Goal: Find specific page/section: Find specific page/section

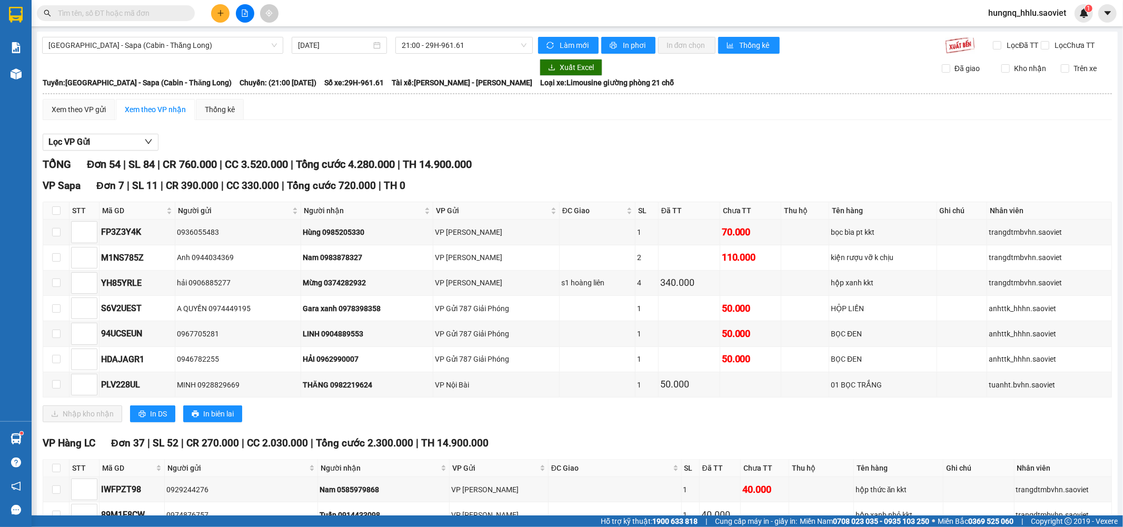
scroll to position [1308, 0]
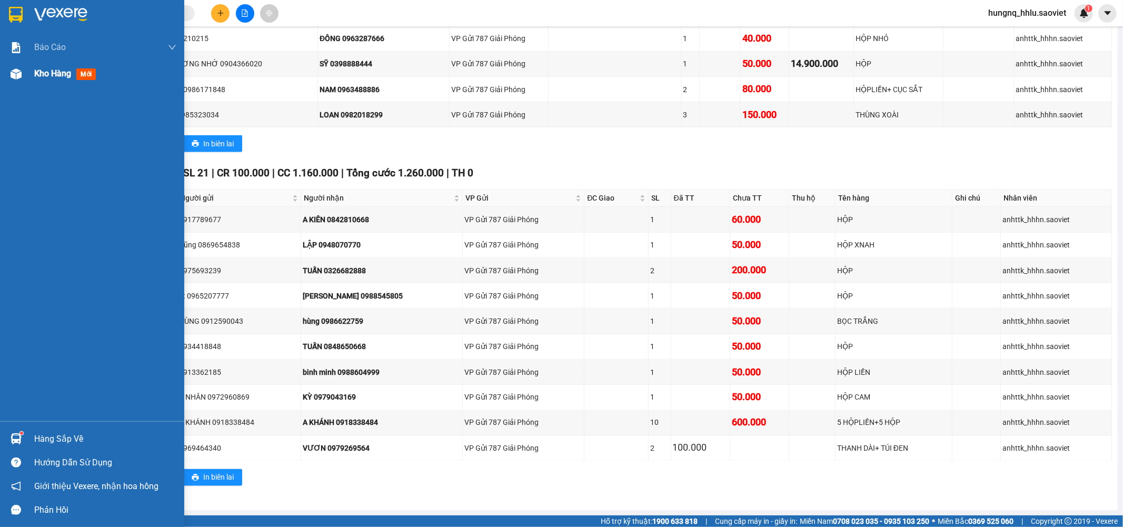
click at [38, 77] on span "Kho hàng" at bounding box center [52, 73] width 37 height 10
click at [62, 75] on span "Kho hàng" at bounding box center [52, 73] width 37 height 10
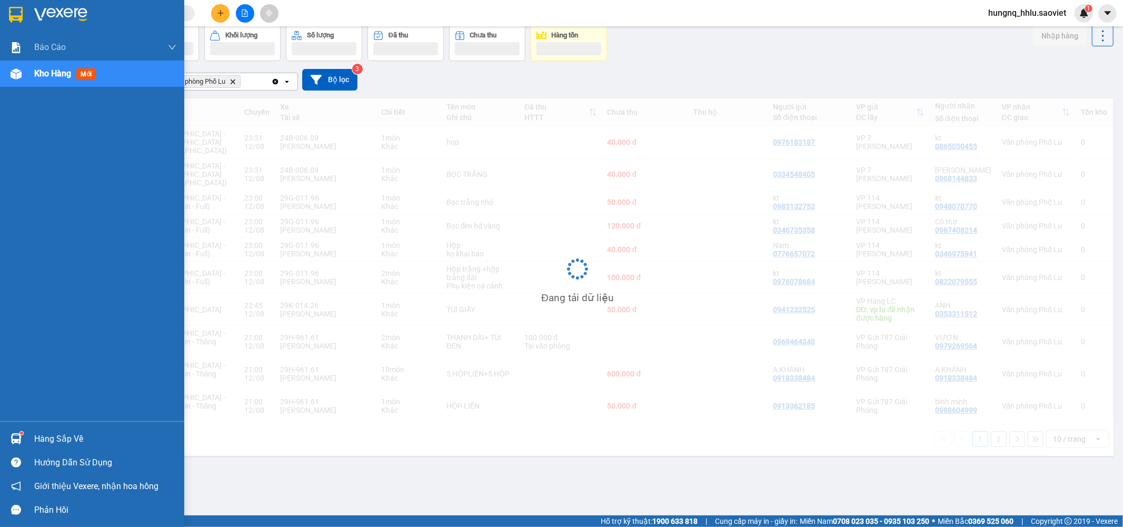
scroll to position [48, 0]
click at [71, 76] on span "Kho hàng" at bounding box center [52, 73] width 37 height 10
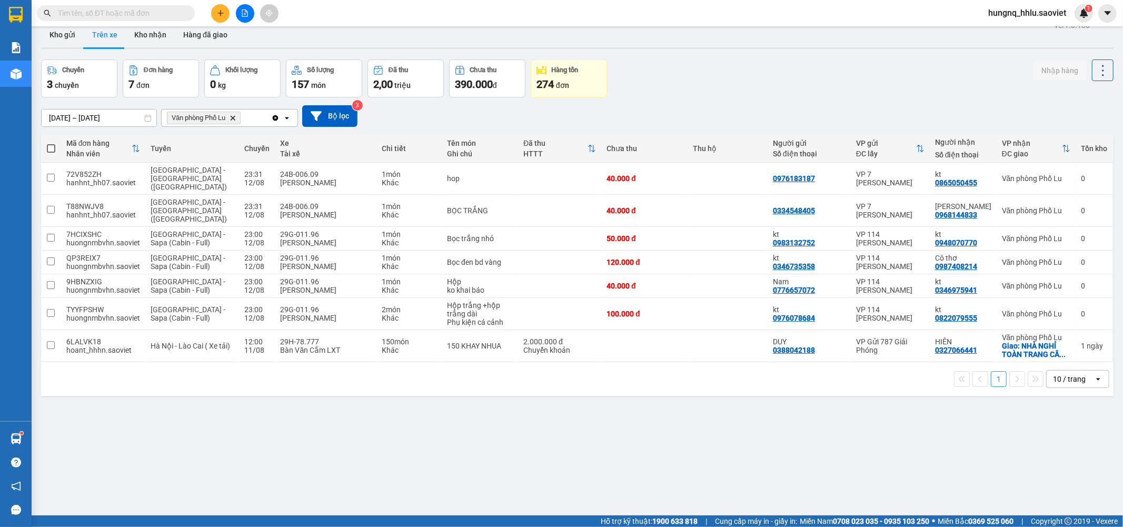
scroll to position [0, 0]
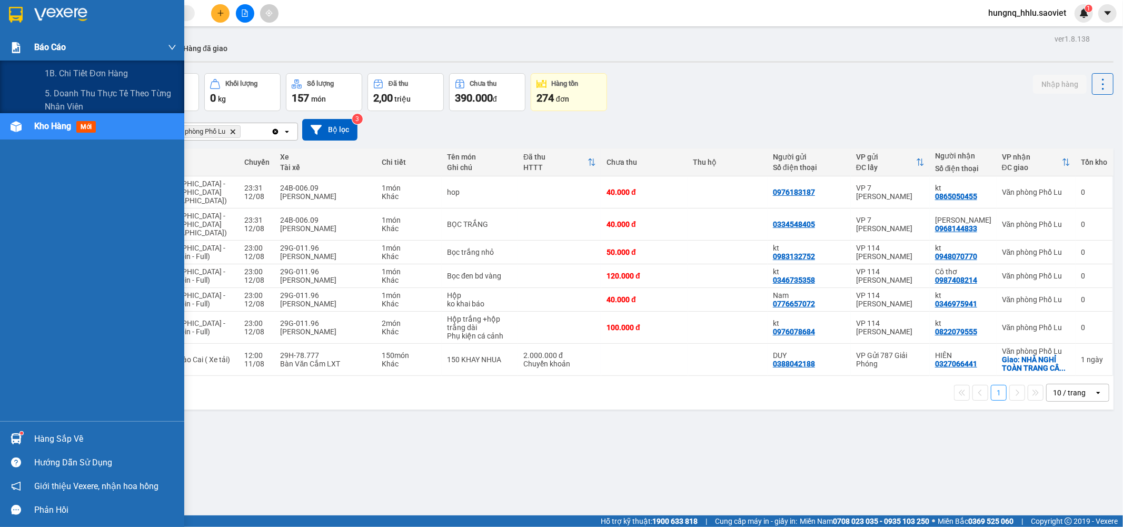
click at [39, 46] on span "Báo cáo" at bounding box center [50, 47] width 32 height 13
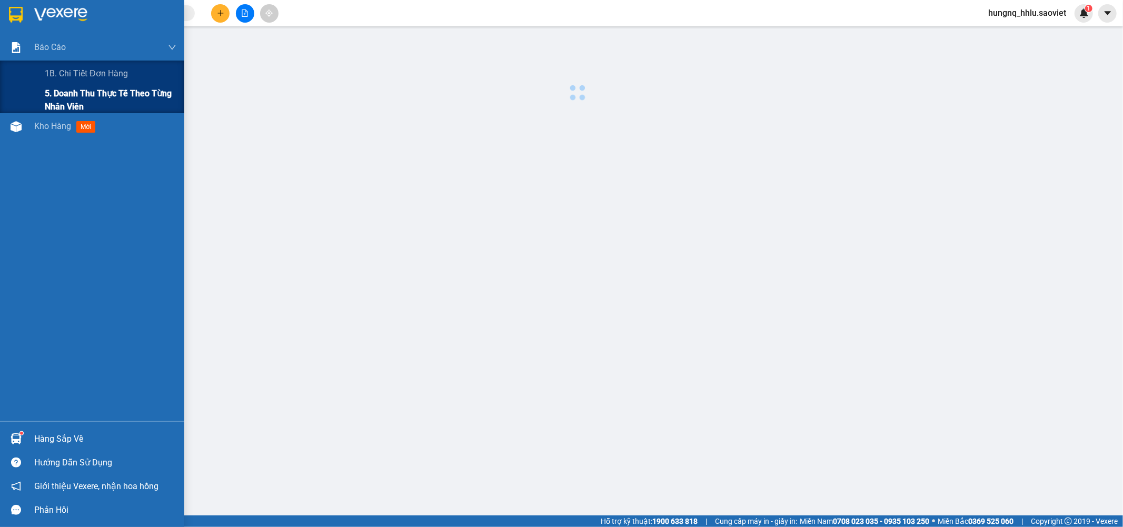
click at [54, 96] on span "5. Doanh thu thực tế theo từng nhân viên" at bounding box center [111, 100] width 132 height 26
